Goal: Task Accomplishment & Management: Complete application form

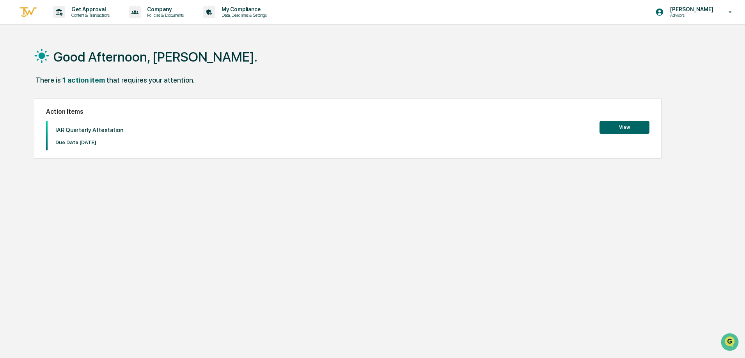
click at [605, 125] on button "View" at bounding box center [624, 127] width 50 height 13
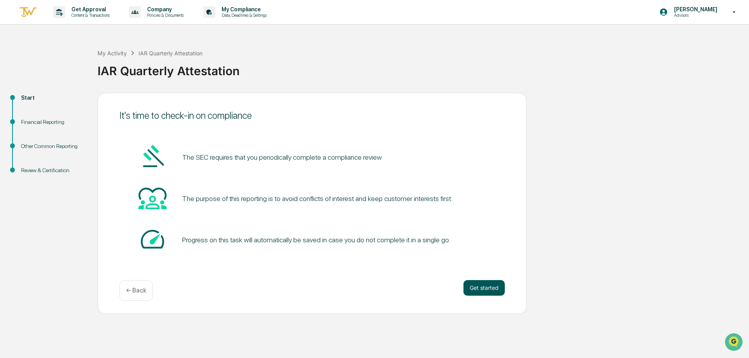
click at [485, 291] on button "Get started" at bounding box center [483, 288] width 41 height 16
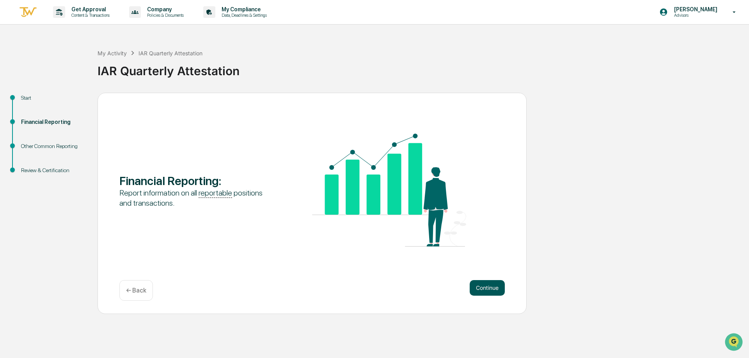
click at [486, 290] on button "Continue" at bounding box center [486, 288] width 35 height 16
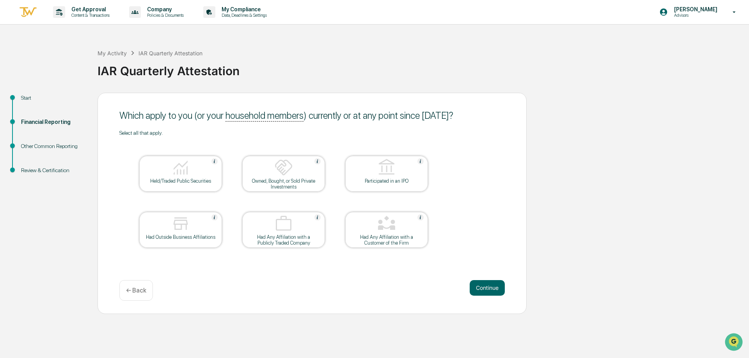
click at [186, 177] on div at bounding box center [181, 168] width 78 height 20
click at [492, 283] on button "Continue" at bounding box center [486, 288] width 35 height 16
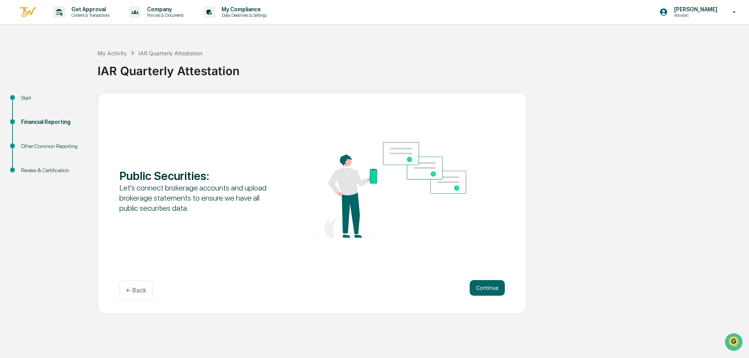
click at [492, 283] on button "Continue" at bounding box center [486, 288] width 35 height 16
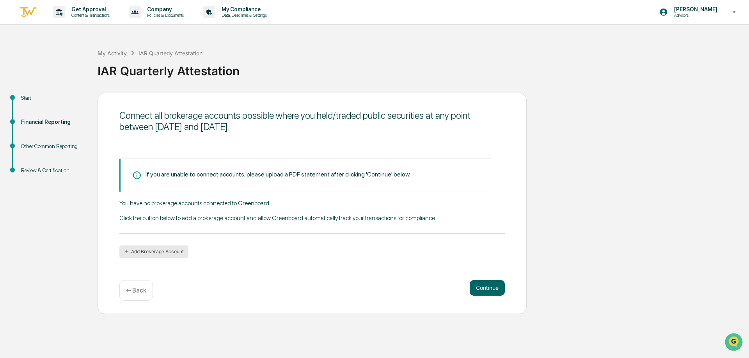
click at [170, 255] on button "Add Brokerage Account" at bounding box center [153, 252] width 69 height 12
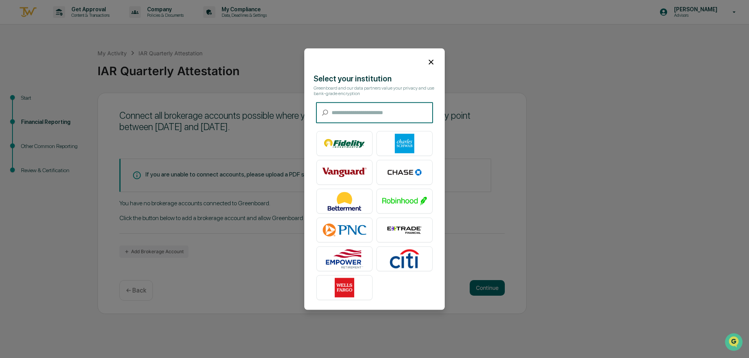
click at [374, 109] on input "text" at bounding box center [381, 113] width 101 height 21
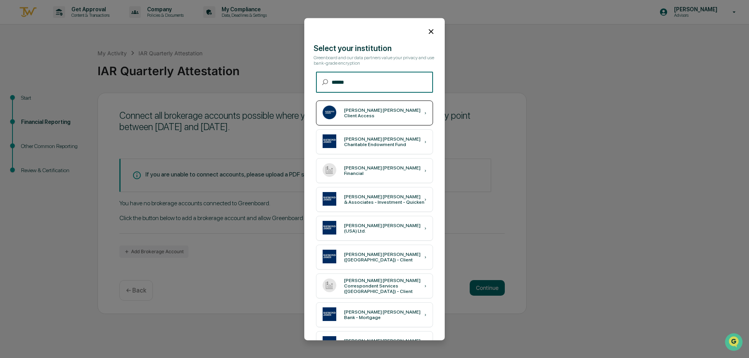
type input "******"
click at [362, 111] on div "[PERSON_NAME] [PERSON_NAME] Client Access" at bounding box center [384, 113] width 80 height 11
click at [427, 34] on icon at bounding box center [431, 31] width 9 height 9
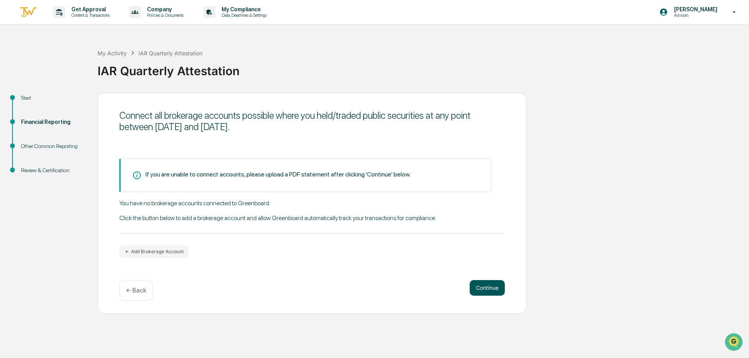
click at [490, 289] on button "Continue" at bounding box center [486, 288] width 35 height 16
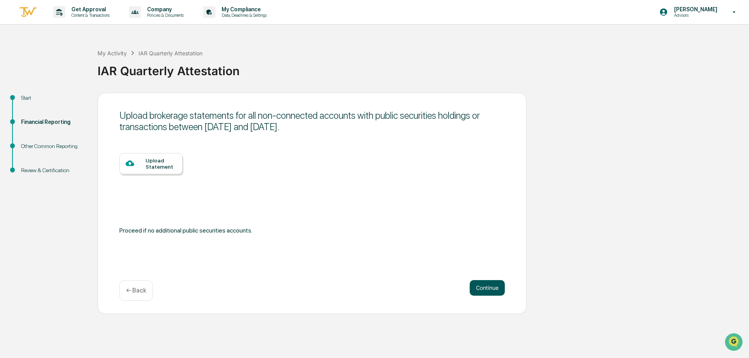
click at [490, 289] on button "Continue" at bounding box center [486, 288] width 35 height 16
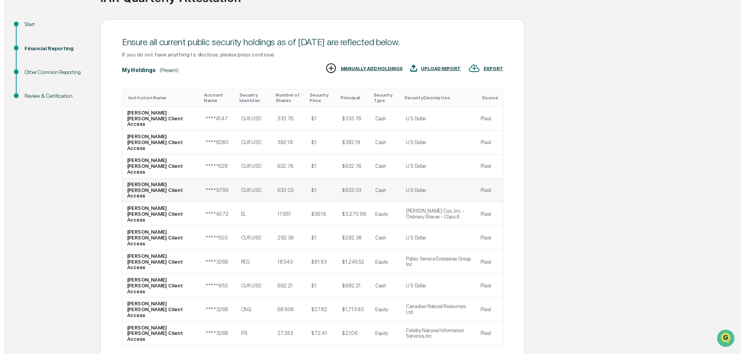
scroll to position [74, 0]
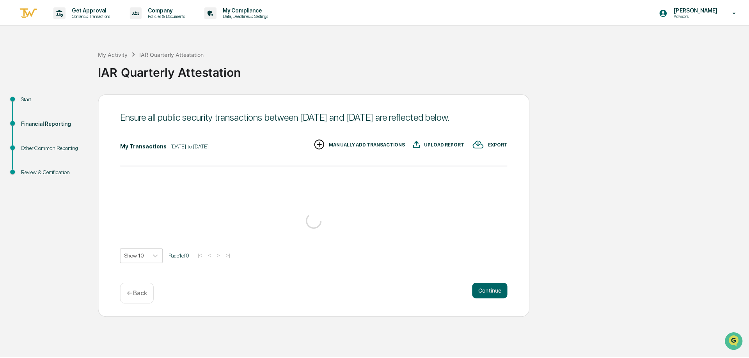
scroll to position [0, 0]
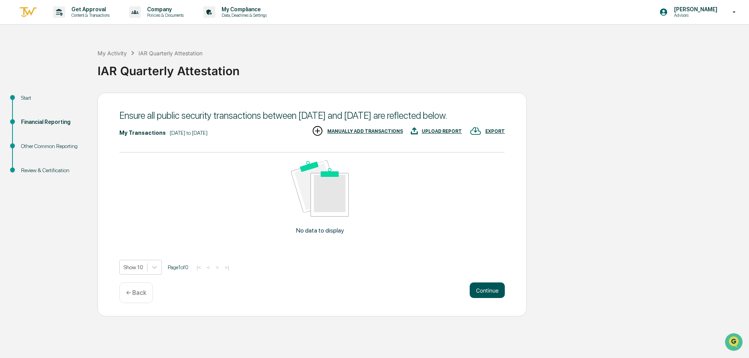
click at [492, 298] on button "Continue" at bounding box center [486, 291] width 35 height 16
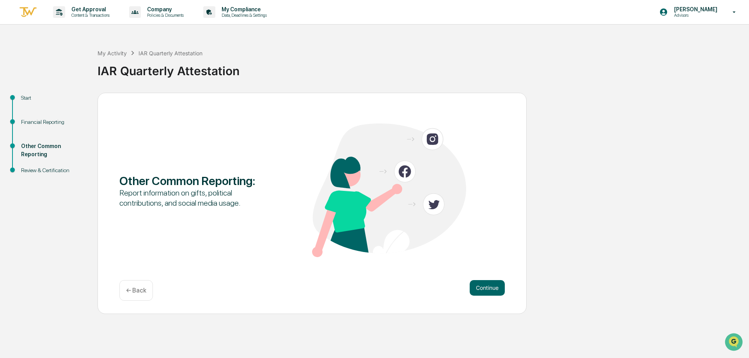
click at [492, 301] on div "Other Common Reporting : Report information on gifts, political contributions, …" at bounding box center [311, 203] width 429 height 221
click at [492, 281] on button "Continue" at bounding box center [486, 288] width 35 height 16
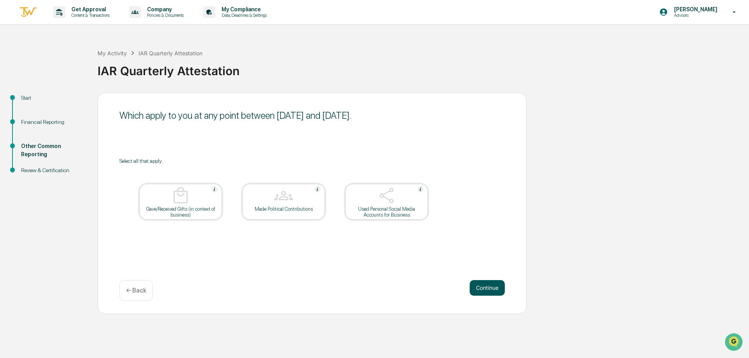
click at [490, 288] on button "Continue" at bounding box center [486, 288] width 35 height 16
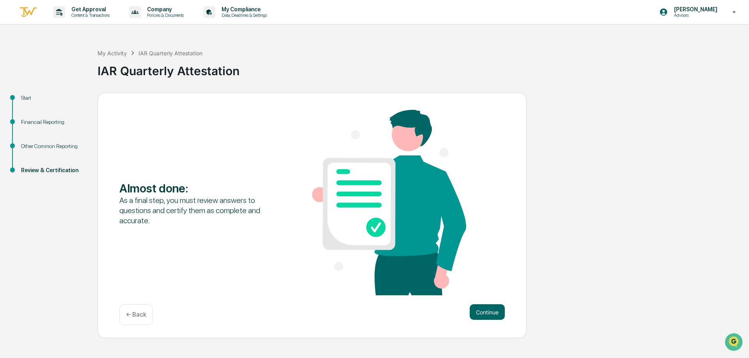
click at [490, 288] on div "Almost done : As a final step, you must review answers to questions and certify…" at bounding box center [311, 203] width 385 height 187
click at [490, 313] on button "Continue" at bounding box center [486, 313] width 35 height 16
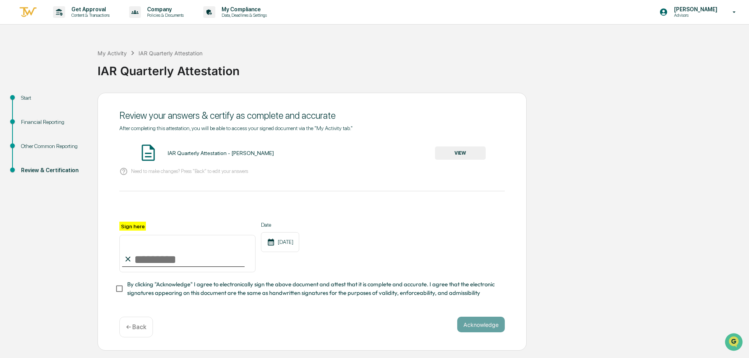
click at [177, 154] on div "IAR Quarterly Attestation - [PERSON_NAME]" at bounding box center [221, 153] width 106 height 6
click at [462, 156] on button "VIEW" at bounding box center [460, 153] width 51 height 13
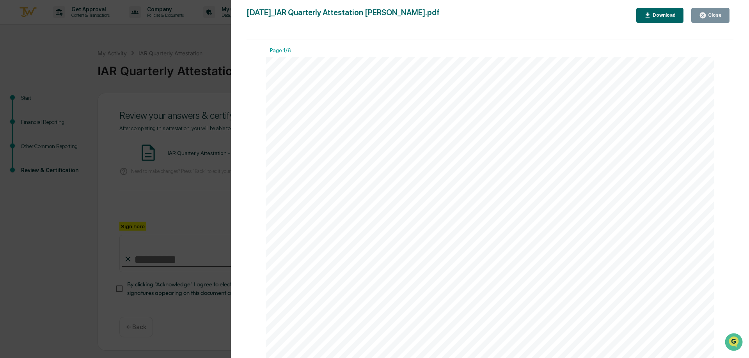
click at [710, 12] on div "Close" at bounding box center [710, 15] width 23 height 7
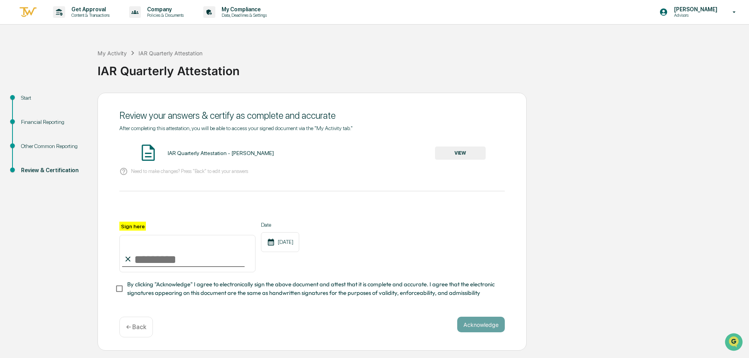
click at [169, 255] on input "Sign here" at bounding box center [187, 253] width 136 height 37
type input "**********"
click at [490, 322] on button "Acknowledge" at bounding box center [481, 325] width 48 height 16
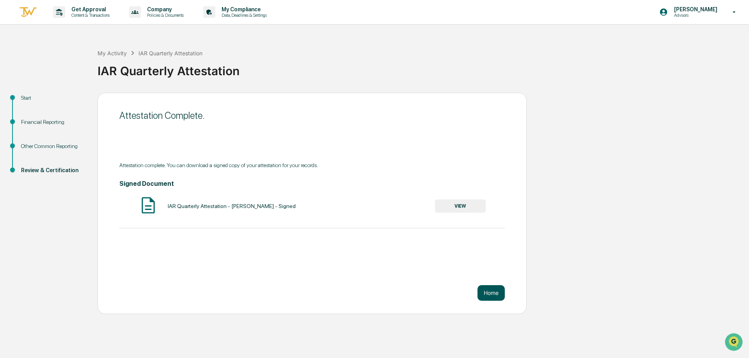
click at [493, 290] on button "Home" at bounding box center [490, 293] width 27 height 16
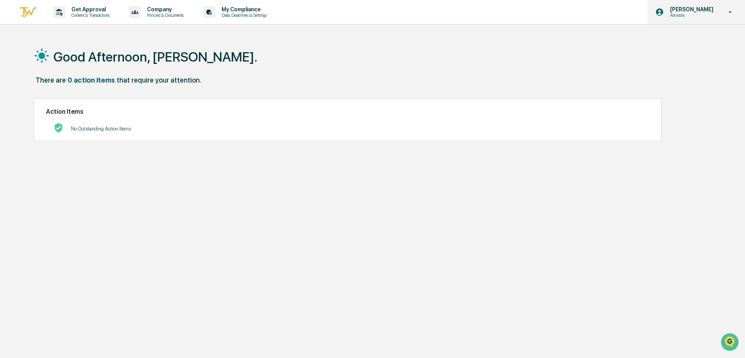
click at [680, 12] on p "[PERSON_NAME]" at bounding box center [690, 9] width 53 height 6
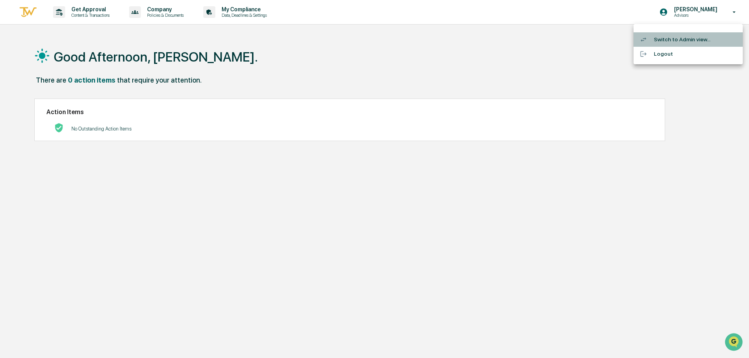
click at [681, 41] on li "Switch to Admin view..." at bounding box center [687, 39] width 109 height 14
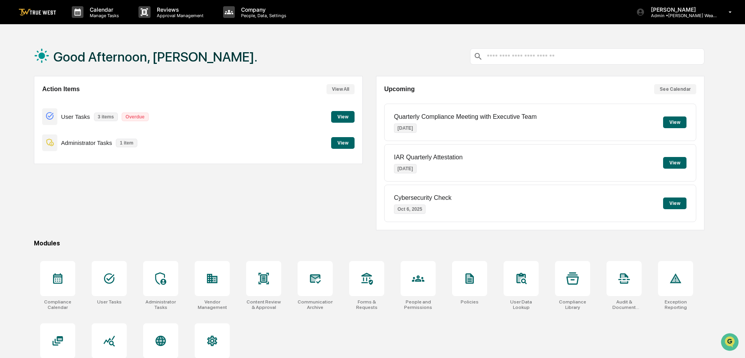
click at [337, 140] on button "View" at bounding box center [342, 143] width 23 height 12
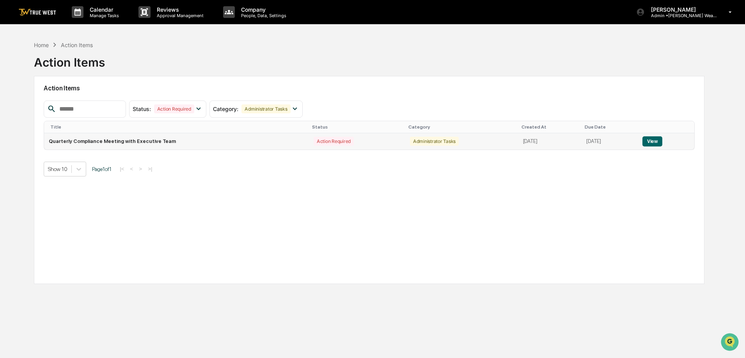
click at [656, 143] on button "View" at bounding box center [652, 141] width 20 height 10
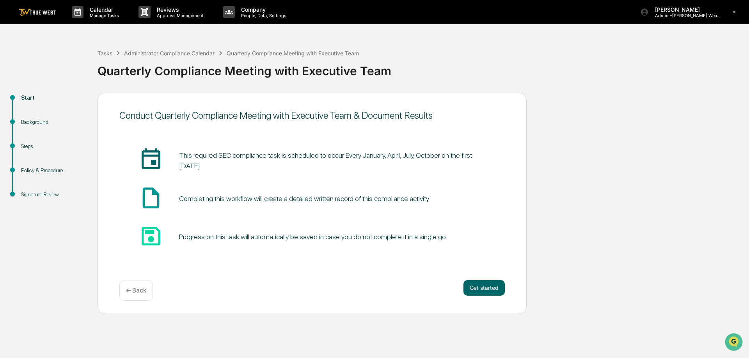
click at [584, 209] on div "Start Background Steps Policy & Procedure Signature Review Conduct Quarterly Co…" at bounding box center [374, 203] width 741 height 221
